Goal: Task Accomplishment & Management: Use online tool/utility

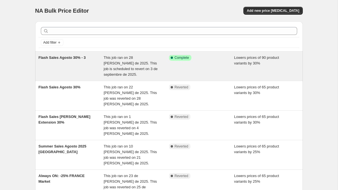
click at [47, 68] on div "Flash Sales Agosto 30% - 3" at bounding box center [71, 66] width 65 height 23
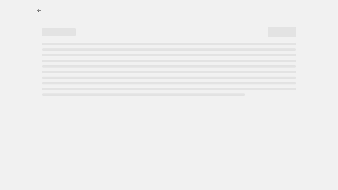
select select "percentage"
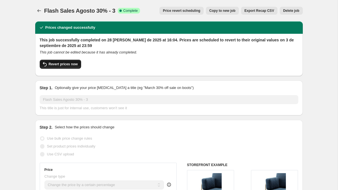
click at [56, 66] on span "Revert prices now" at bounding box center [63, 64] width 29 height 5
checkbox input "false"
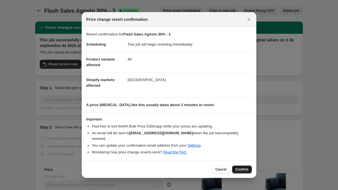
click at [236, 167] on span "Confirm" at bounding box center [241, 169] width 13 height 5
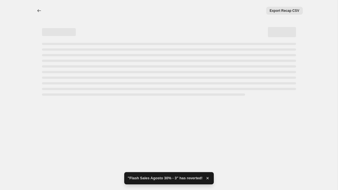
select select "percentage"
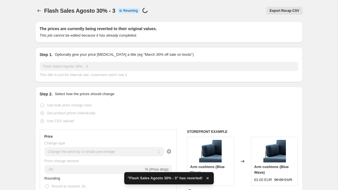
checkbox input "true"
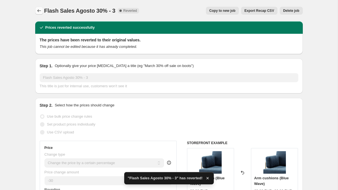
click at [39, 9] on icon "Price change jobs" at bounding box center [39, 11] width 6 height 6
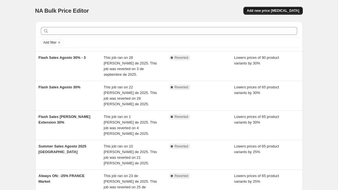
click at [261, 11] on span "Add new price [MEDICAL_DATA]" at bounding box center [273, 10] width 52 height 5
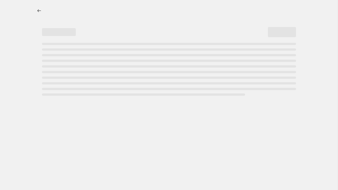
select select "percentage"
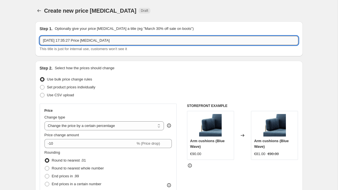
click at [61, 40] on input "[DATE] 17:35:27 Price [MEDICAL_DATA]" at bounding box center [169, 40] width 258 height 9
type input "Always"
drag, startPoint x: 111, startPoint y: 43, endPoint x: 88, endPoint y: 42, distance: 22.3
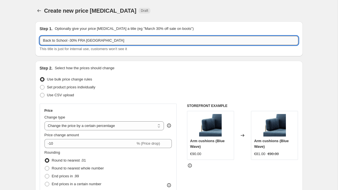
click at [88, 42] on input "Back to School -30% FRA [GEOGRAPHIC_DATA]" at bounding box center [169, 40] width 258 height 9
drag, startPoint x: 68, startPoint y: 41, endPoint x: 33, endPoint y: 43, distance: 35.8
click at [77, 40] on input "Reentre -30% FRA" at bounding box center [169, 40] width 258 height 9
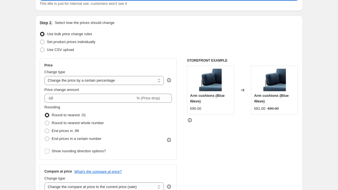
scroll to position [45, 0]
type input "Reentre -30% FRA | [DATE]"
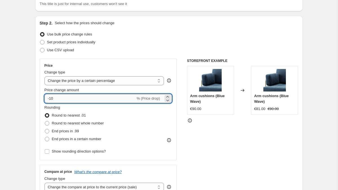
click at [65, 99] on input "-10" at bounding box center [89, 98] width 91 height 9
type input "-1"
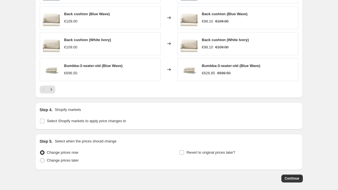
scroll to position [404, 0]
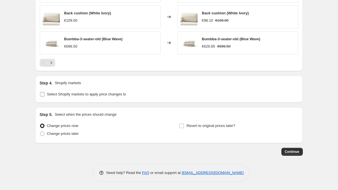
type input "-30"
click at [41, 93] on input "Select Shopify markets to apply price changes to" at bounding box center [42, 94] width 5 height 5
checkbox input "true"
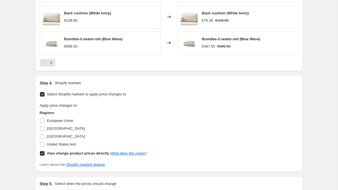
click at [42, 155] on input "Also change product prices directly What does this mean?" at bounding box center [42, 153] width 5 height 5
checkbox input "false"
click at [41, 128] on input "[GEOGRAPHIC_DATA]" at bounding box center [42, 128] width 5 height 5
checkbox input "true"
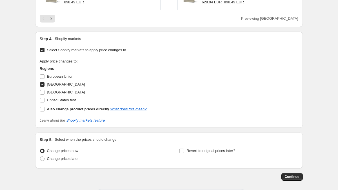
scroll to position [450, 0]
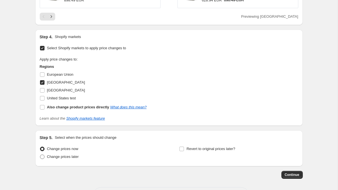
click at [42, 157] on span at bounding box center [42, 157] width 5 height 5
click at [40, 155] on input "Change prices later" at bounding box center [40, 155] width 0 height 0
radio input "true"
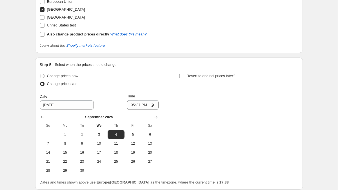
scroll to position [526, 0]
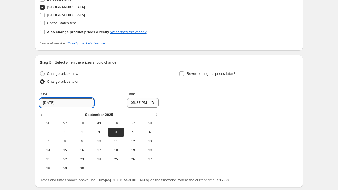
click at [54, 104] on input "[DATE]" at bounding box center [67, 102] width 54 height 9
click at [113, 132] on span "4" at bounding box center [116, 132] width 12 height 5
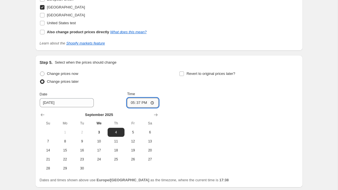
click at [135, 104] on input "17:37" at bounding box center [143, 103] width 32 height 10
type input "00:00"
click at [186, 128] on div "Change prices now Change prices later Date [DATE] Time 00:00 [DATE] Su Mo Tu We…" at bounding box center [169, 121] width 258 height 103
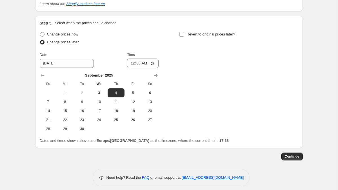
scroll to position [570, 0]
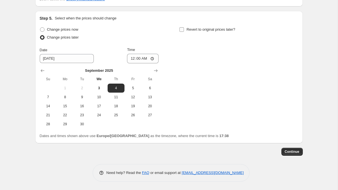
click at [181, 30] on input "Revert to original prices later?" at bounding box center [181, 29] width 5 height 5
checkbox input "true"
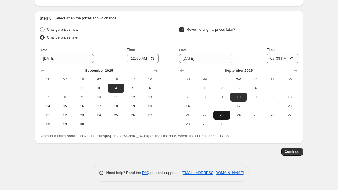
click at [218, 115] on span "23" at bounding box center [221, 115] width 12 height 5
type input "[DATE]"
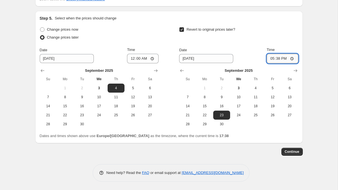
click at [280, 59] on input "17:38" at bounding box center [283, 59] width 32 height 10
click at [280, 59] on input "23:38" at bounding box center [283, 59] width 32 height 10
click at [284, 59] on input "23:38" at bounding box center [283, 59] width 32 height 10
type input "23:59"
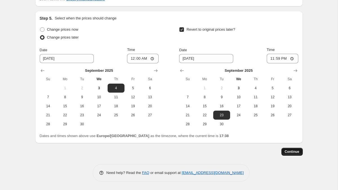
click at [290, 154] on button "Continue" at bounding box center [291, 152] width 21 height 8
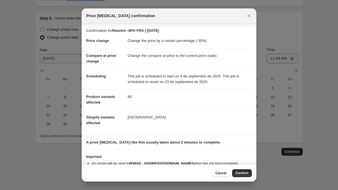
scroll to position [14, 0]
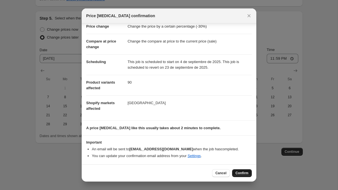
click at [240, 175] on span "Confirm" at bounding box center [241, 173] width 13 height 5
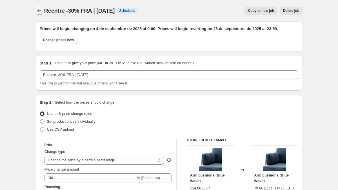
click at [39, 9] on icon "Price change jobs" at bounding box center [39, 11] width 6 height 6
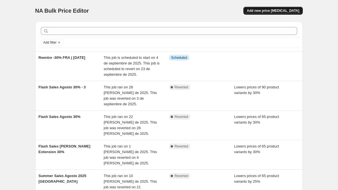
click at [263, 10] on span "Add new price [MEDICAL_DATA]" at bounding box center [273, 10] width 52 height 5
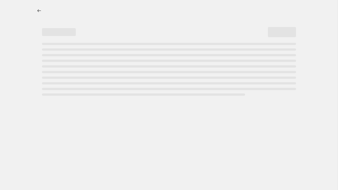
select select "percentage"
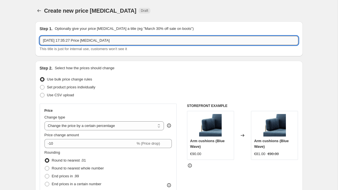
click at [53, 42] on input "[DATE] 17:35:27 Price [MEDICAL_DATA]" at bounding box center [169, 40] width 258 height 9
type input "Back to School -30% EU | [DATE]"
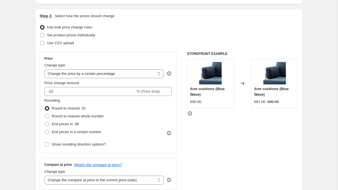
scroll to position [59, 0]
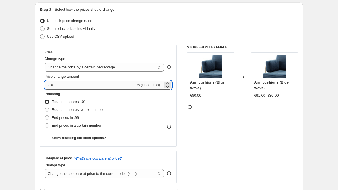
click at [51, 87] on input "-10" at bounding box center [89, 85] width 91 height 9
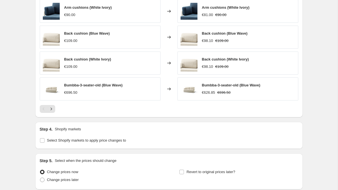
scroll to position [358, 0]
type input "-30"
click at [42, 139] on input "Select Shopify markets to apply price changes to" at bounding box center [42, 140] width 5 height 5
checkbox input "true"
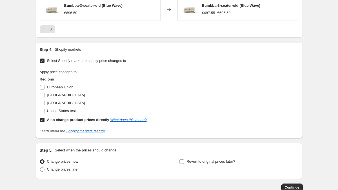
scroll to position [441, 0]
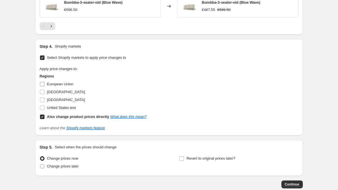
click at [42, 84] on input "European Union" at bounding box center [42, 84] width 5 height 5
checkbox input "true"
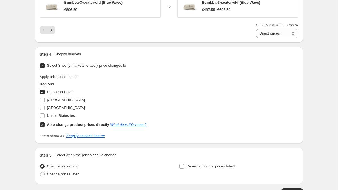
click at [43, 124] on input "Also change product prices directly What does this mean?" at bounding box center [42, 124] width 5 height 5
checkbox input "false"
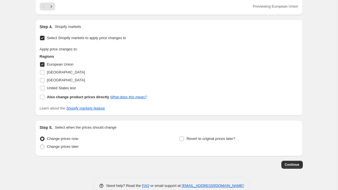
scroll to position [473, 0]
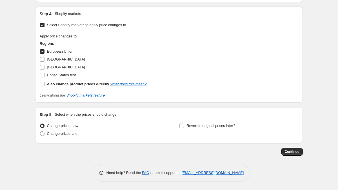
click at [41, 134] on span at bounding box center [42, 133] width 5 height 5
click at [40, 132] on input "Change prices later" at bounding box center [40, 131] width 0 height 0
radio input "true"
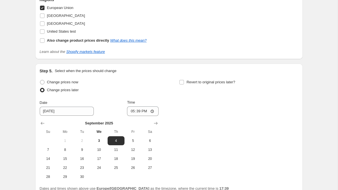
scroll to position [533, 0]
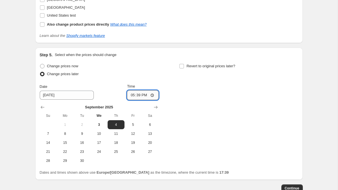
click at [137, 98] on input "17:39" at bounding box center [143, 95] width 32 height 10
type input "02:39"
type input "00:00"
click at [181, 66] on input "Revert to original prices later?" at bounding box center [181, 66] width 5 height 5
checkbox input "true"
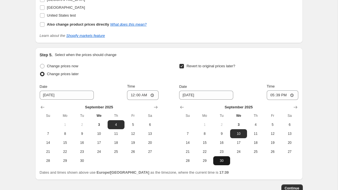
click at [222, 163] on span "30" at bounding box center [221, 160] width 12 height 5
type input "[DATE]"
click at [279, 96] on input "17:39" at bounding box center [283, 95] width 32 height 10
type input "23:59"
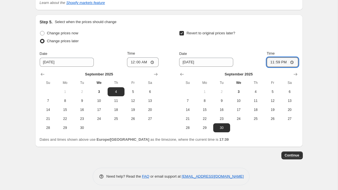
scroll to position [570, 0]
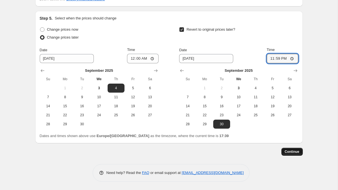
click at [294, 151] on span "Continue" at bounding box center [292, 151] width 15 height 5
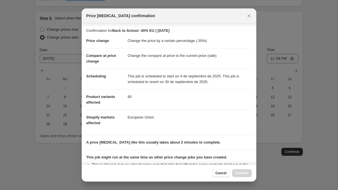
scroll to position [72, 0]
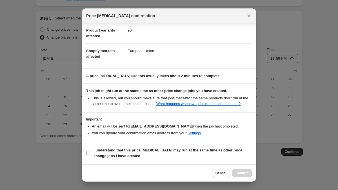
click at [89, 154] on input "I understand that this price [MEDICAL_DATA] may run at the same time as other p…" at bounding box center [88, 153] width 5 height 5
checkbox input "true"
click at [239, 174] on span "Confirm" at bounding box center [241, 173] width 13 height 5
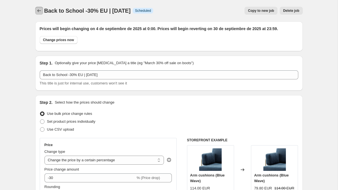
click at [38, 10] on icon "Price change jobs" at bounding box center [39, 11] width 6 height 6
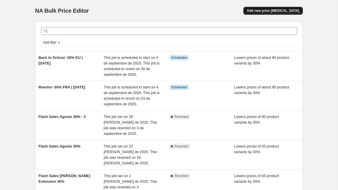
click at [260, 13] on button "Add new price [MEDICAL_DATA]" at bounding box center [272, 11] width 59 height 8
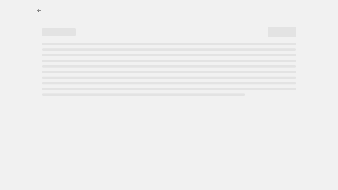
select select "percentage"
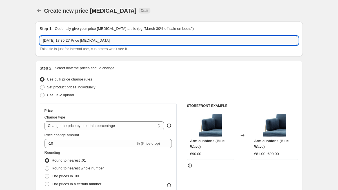
click at [49, 39] on input "[DATE] 17:35:27 Price [MEDICAL_DATA]" at bounding box center [169, 40] width 258 height 9
click at [66, 40] on input "Flash Sales 1 ESP" at bounding box center [169, 40] width 258 height 9
click at [96, 44] on input "Flash Sales 1 -25% ESP" at bounding box center [169, 40] width 258 height 9
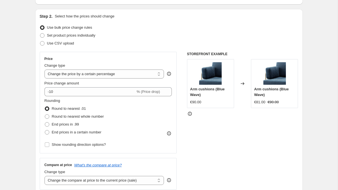
scroll to position [67, 0]
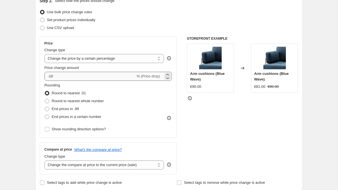
type input "Flash Sales 1 -25% ESP | [DATE]"
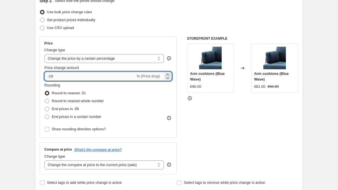
click at [55, 76] on input "-10" at bounding box center [89, 76] width 91 height 9
type input "-1"
type input "-25"
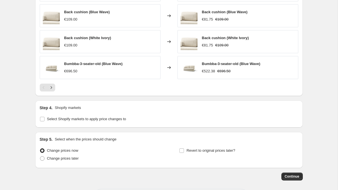
scroll to position [404, 0]
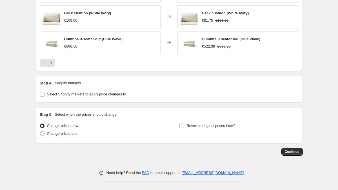
click at [44, 134] on span at bounding box center [42, 133] width 5 height 5
click at [40, 132] on input "Change prices later" at bounding box center [40, 131] width 0 height 0
radio input "true"
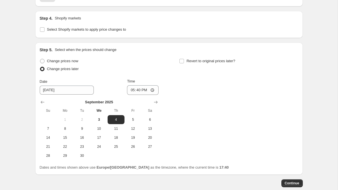
scroll to position [469, 0]
click at [135, 129] on span "12" at bounding box center [133, 128] width 12 height 5
type input "[DATE]"
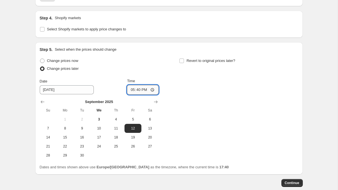
click at [137, 87] on input "17:40" at bounding box center [143, 90] width 32 height 10
type input "00:00"
click at [180, 61] on input "Revert to original prices later?" at bounding box center [181, 61] width 5 height 5
checkbox input "true"
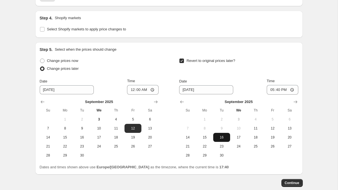
click at [218, 136] on span "16" at bounding box center [221, 137] width 12 height 5
type input "[DATE]"
click at [276, 93] on input "17:40" at bounding box center [283, 90] width 32 height 10
type input "23:59"
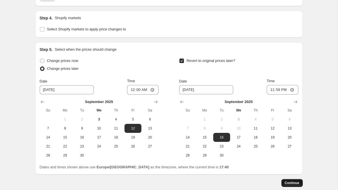
click at [286, 182] on span "Continue" at bounding box center [292, 183] width 15 height 5
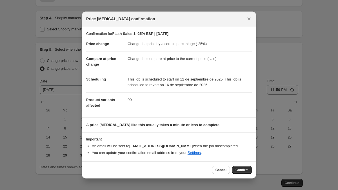
click at [238, 166] on div "Cancel Confirm" at bounding box center [169, 169] width 175 height 17
click at [248, 20] on icon "Close" at bounding box center [248, 18] width 3 height 3
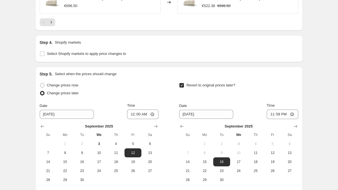
scroll to position [429, 0]
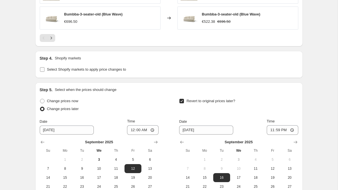
click at [44, 70] on input "Select Shopify markets to apply price changes to" at bounding box center [42, 69] width 5 height 5
checkbox input "true"
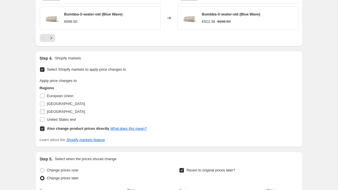
click at [42, 111] on input "[GEOGRAPHIC_DATA]" at bounding box center [42, 112] width 5 height 5
checkbox input "true"
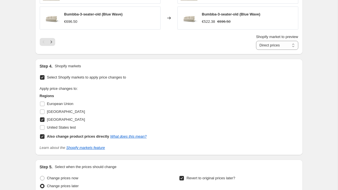
click at [43, 136] on input "Also change product prices directly What does this mean?" at bounding box center [42, 136] width 5 height 5
checkbox input "false"
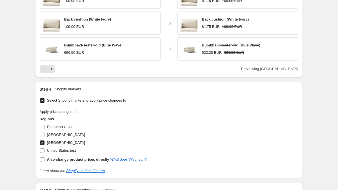
scroll to position [390, 0]
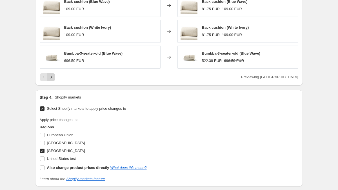
click at [52, 76] on icon "Next" at bounding box center [51, 77] width 6 height 6
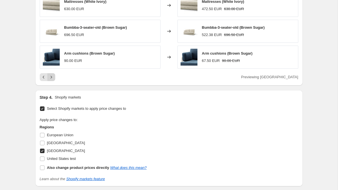
click at [52, 76] on icon "Next" at bounding box center [51, 77] width 6 height 6
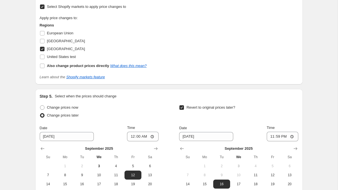
scroll to position [570, 0]
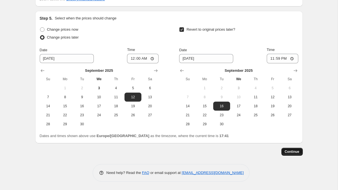
click at [290, 150] on span "Continue" at bounding box center [292, 151] width 15 height 5
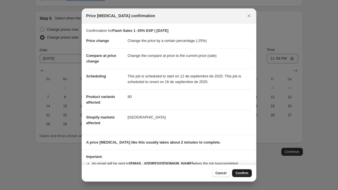
click at [240, 172] on span "Confirm" at bounding box center [241, 173] width 13 height 5
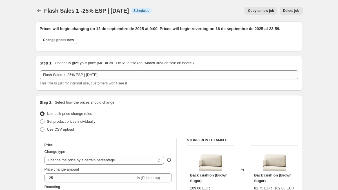
scroll to position [570, 0]
